Goal: Task Accomplishment & Management: Manage account settings

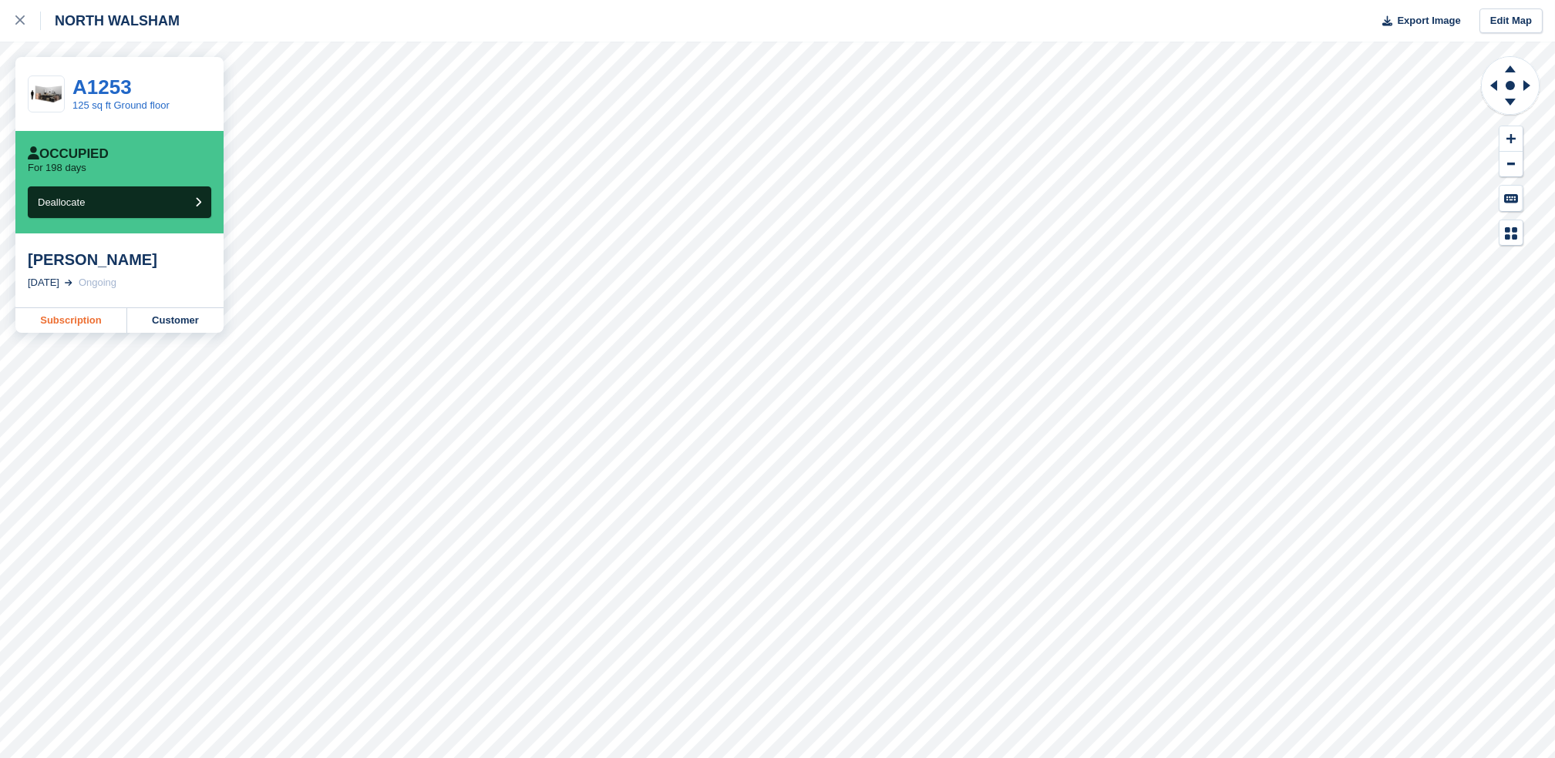
click at [109, 318] on link "Subscription" at bounding box center [71, 320] width 112 height 25
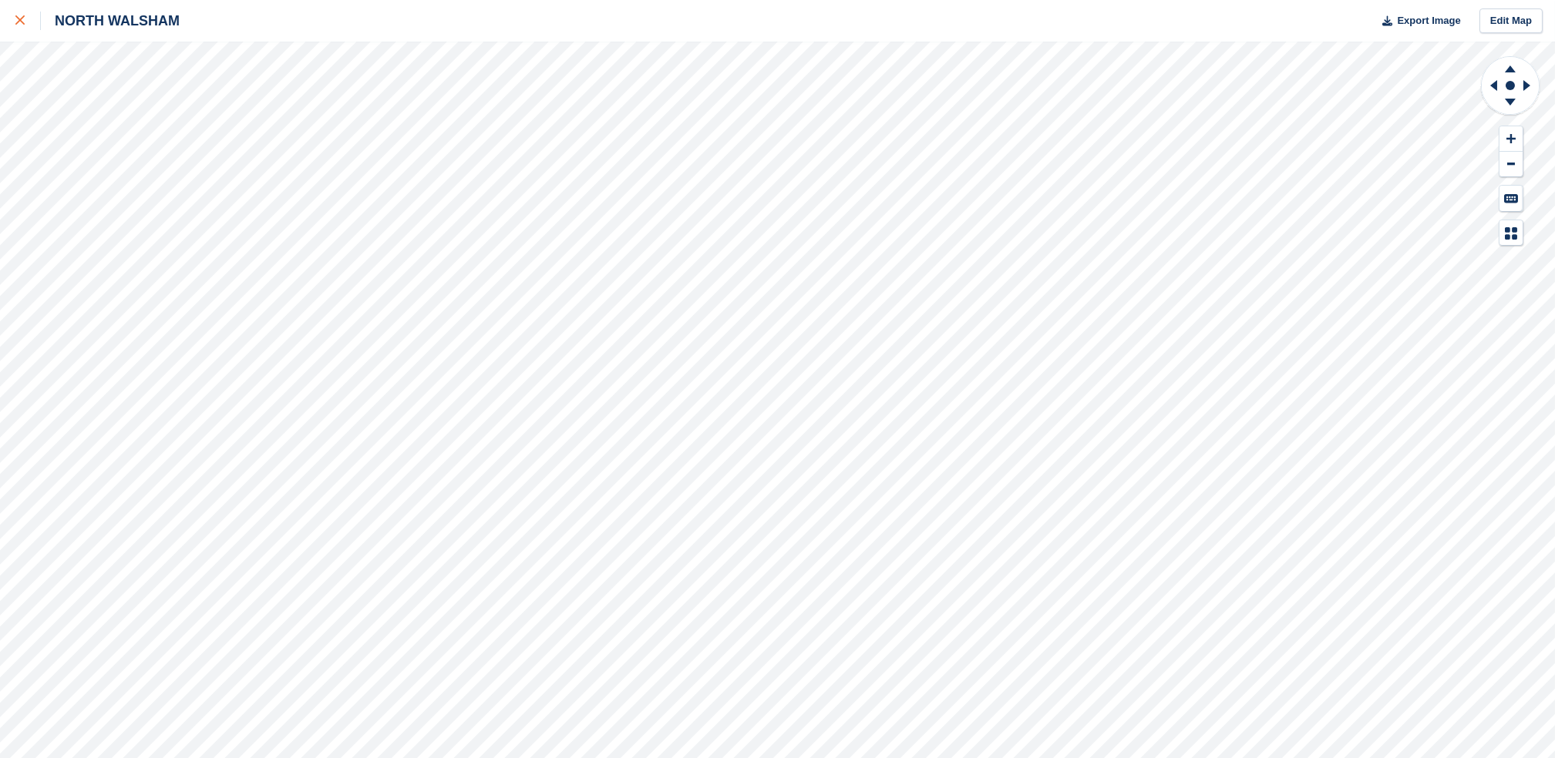
click at [17, 12] on div at bounding box center [27, 21] width 25 height 18
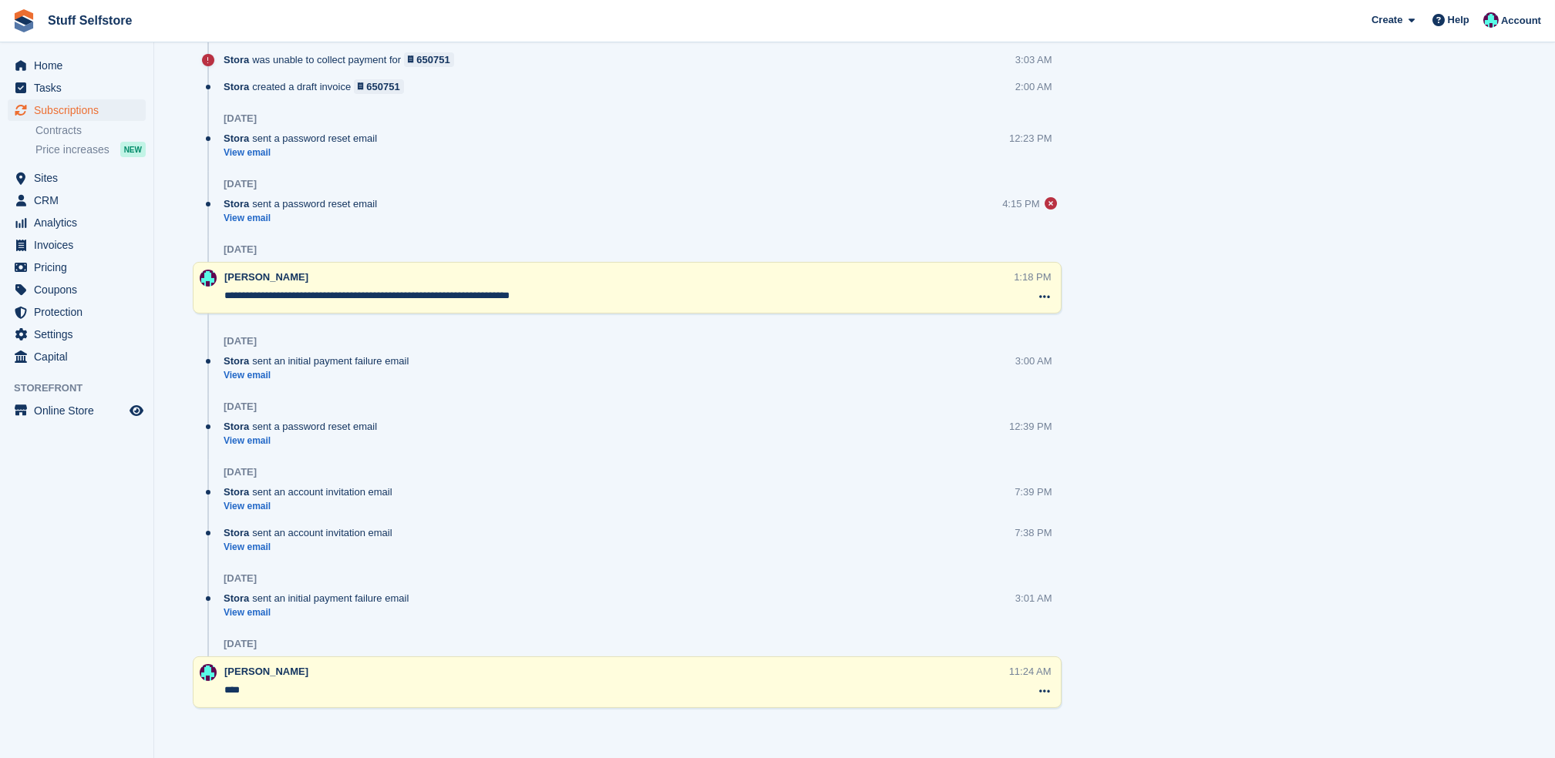
scroll to position [1343, 0]
click at [105, 99] on span "Subscriptions" at bounding box center [80, 110] width 92 height 22
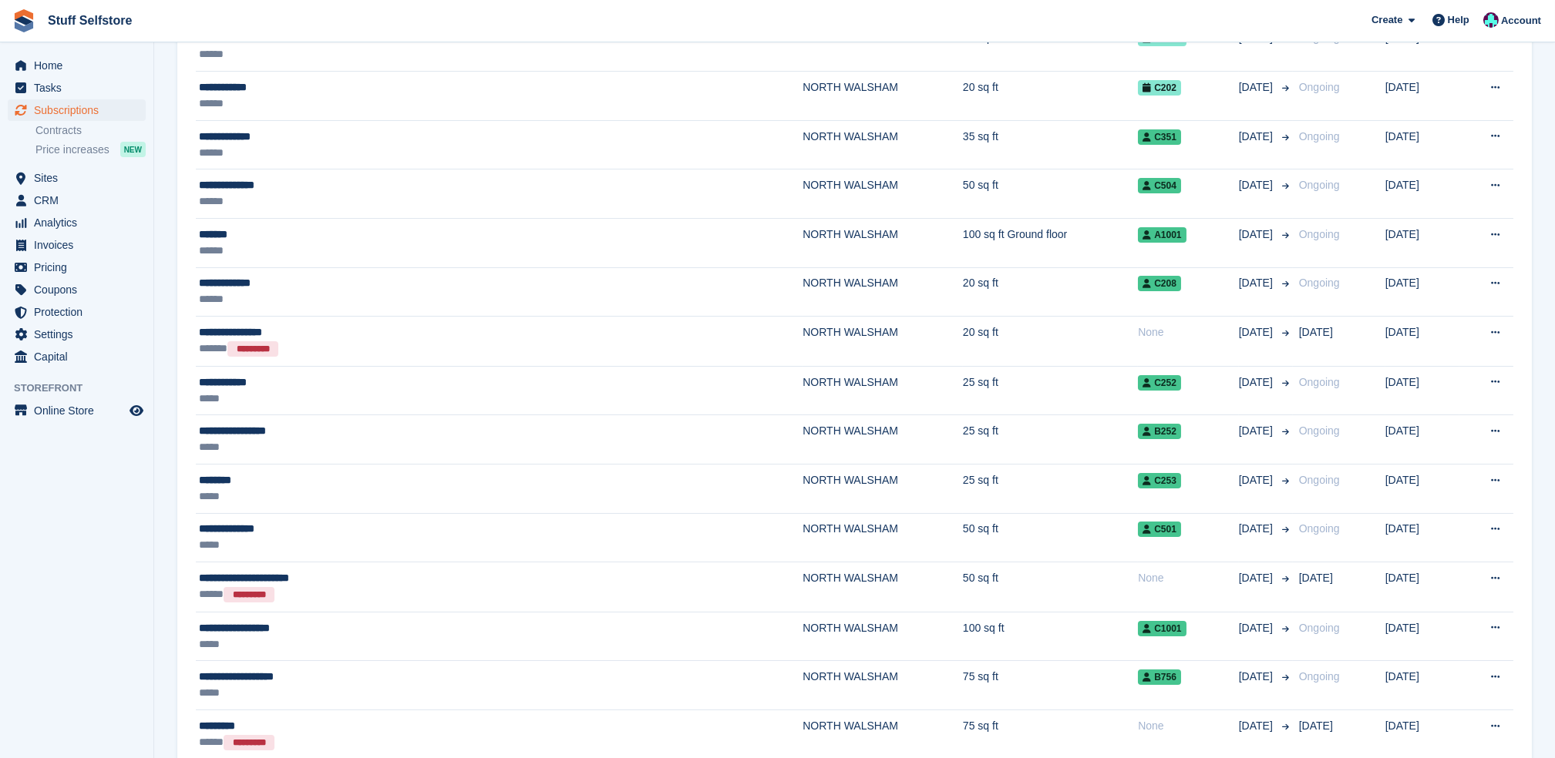
scroll to position [411, 0]
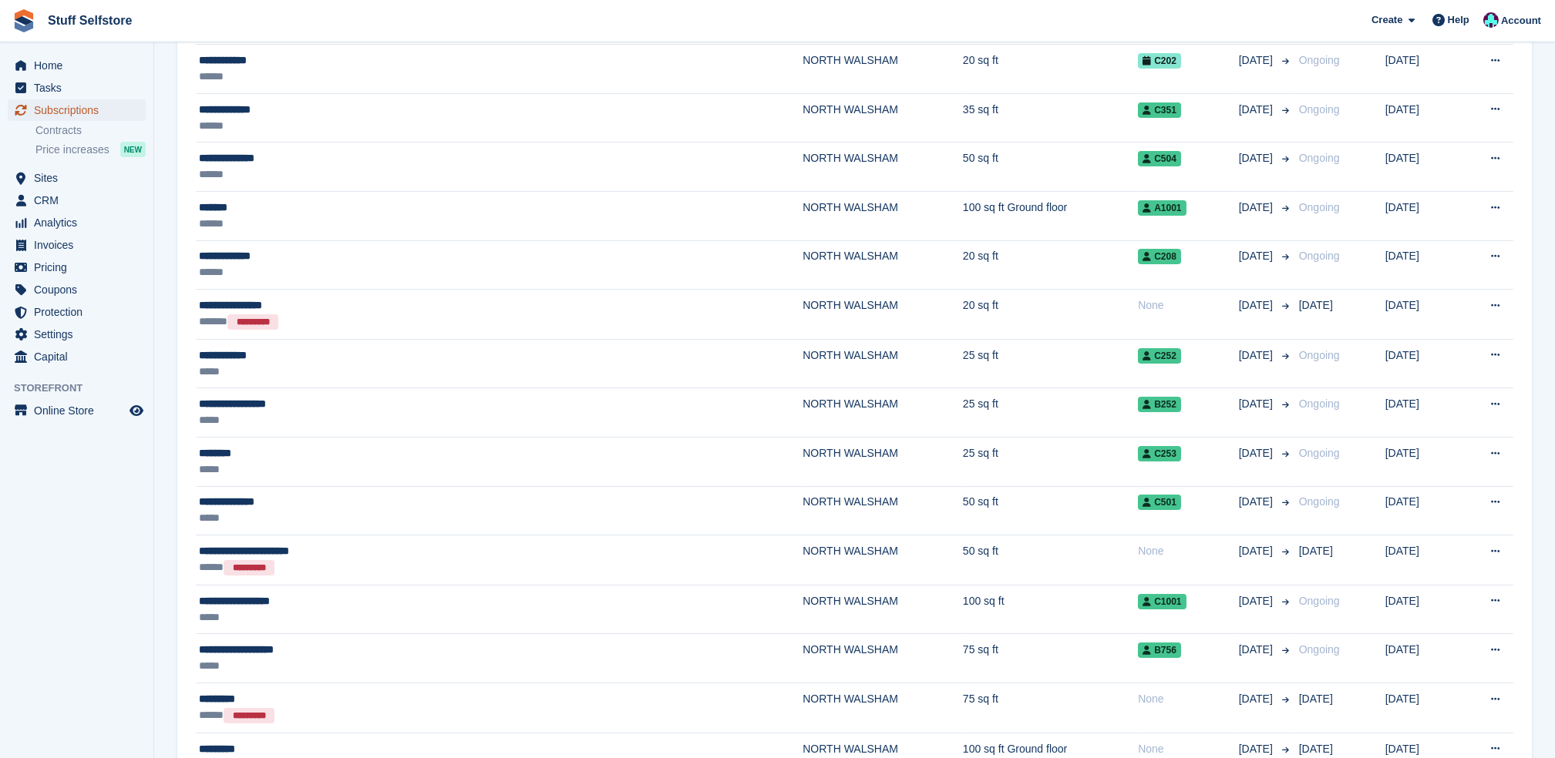
click at [81, 102] on span "Subscriptions" at bounding box center [80, 110] width 92 height 22
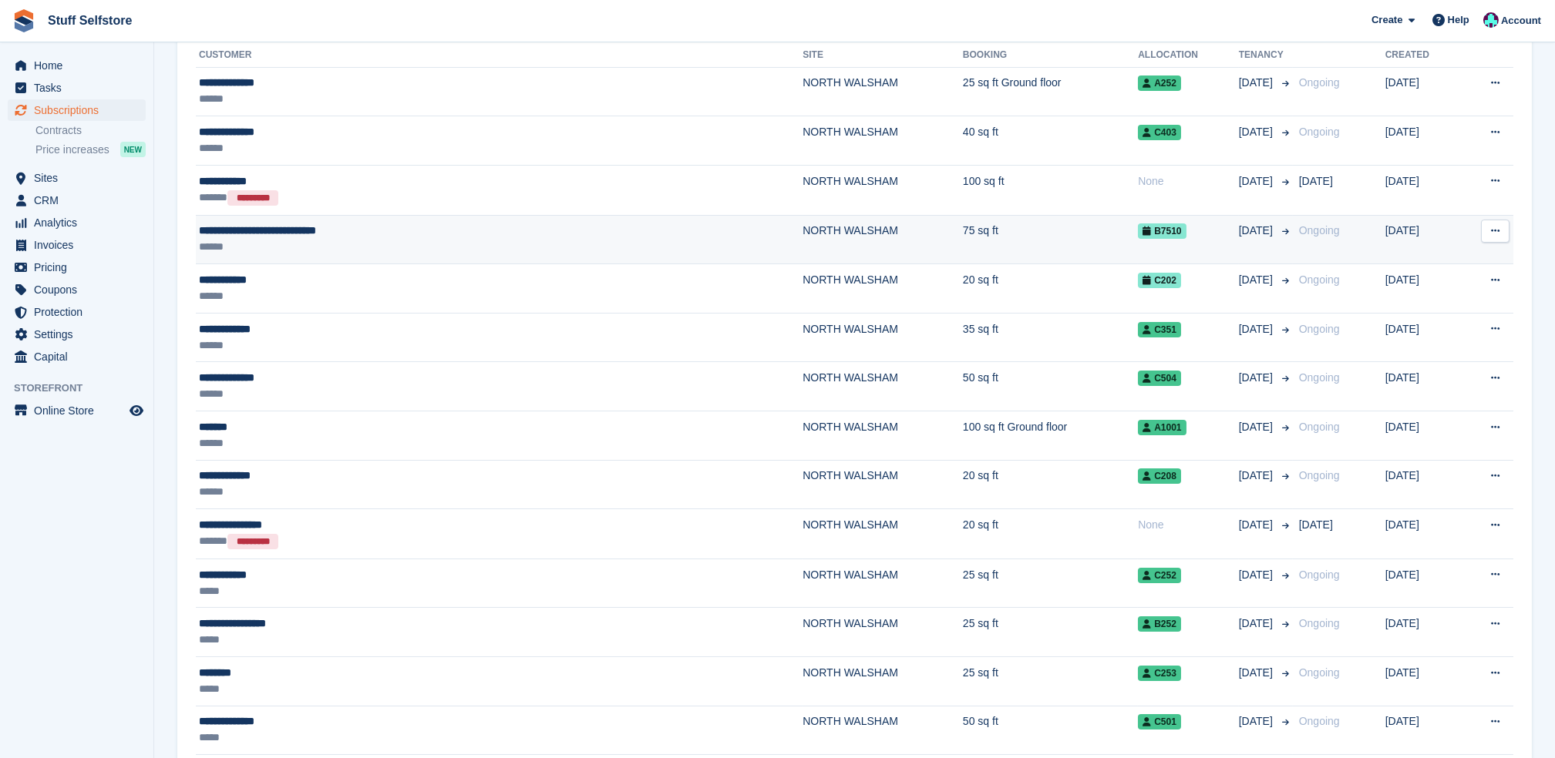
scroll to position [205, 0]
